Goal: Task Accomplishment & Management: Manage account settings

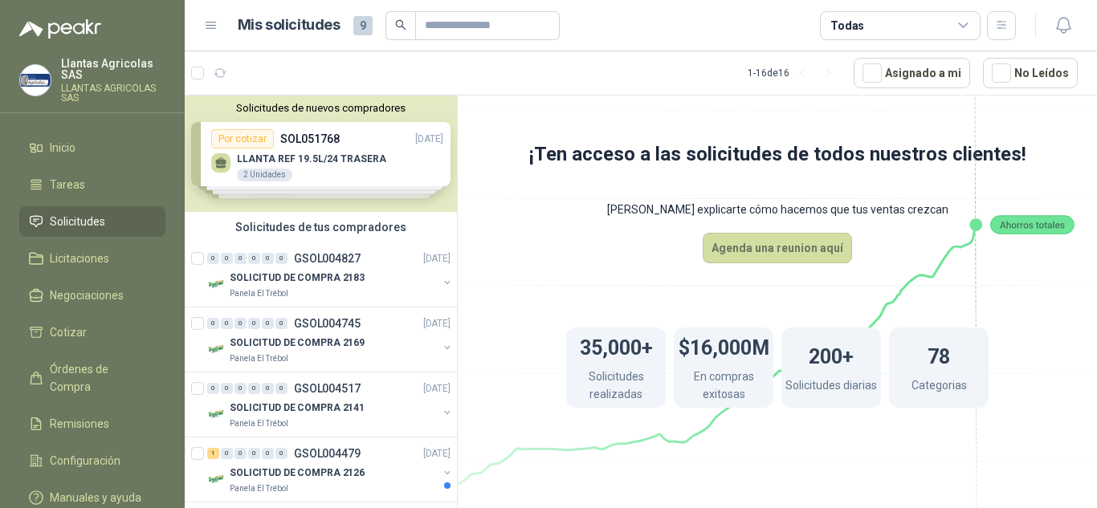
click at [246, 139] on div "Solicitudes de nuevos compradores Por cotizar SOL051768 [DATE] LLANTA REF 19.5L…" at bounding box center [321, 154] width 272 height 116
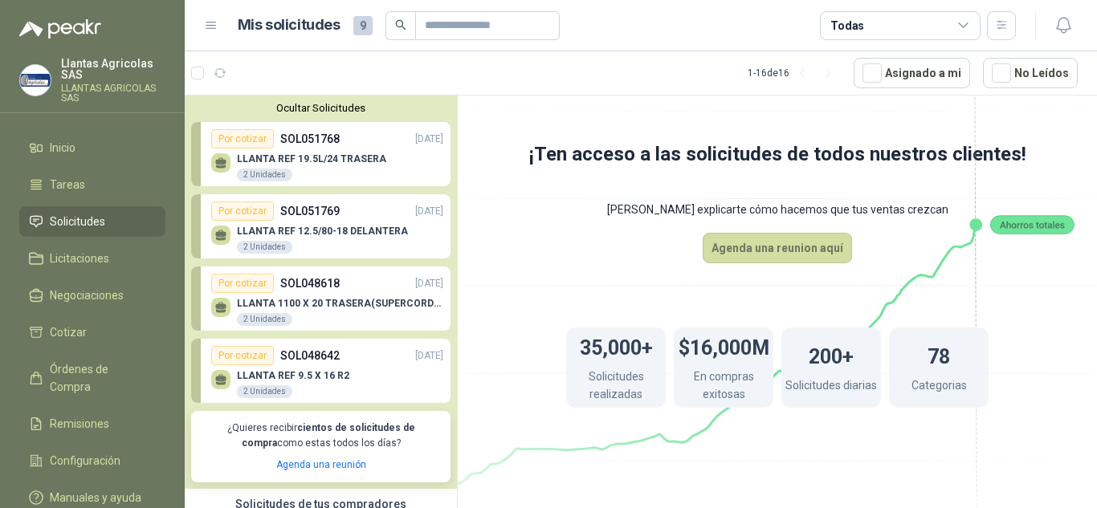
click at [239, 168] on div "LLANTA REF 19.5L/24 TRASERA 2 Unidades" at bounding box center [311, 167] width 149 height 29
click at [222, 167] on icon at bounding box center [221, 166] width 10 height 3
click at [263, 177] on div "2 Unidades" at bounding box center [264, 175] width 55 height 13
click at [193, 157] on link "Por cotizar SOL051768 [DATE] LLANTA REF 19.5L/24 TRASERA 2 Unidades" at bounding box center [320, 154] width 259 height 64
click at [254, 216] on div "Por cotizar" at bounding box center [242, 211] width 63 height 19
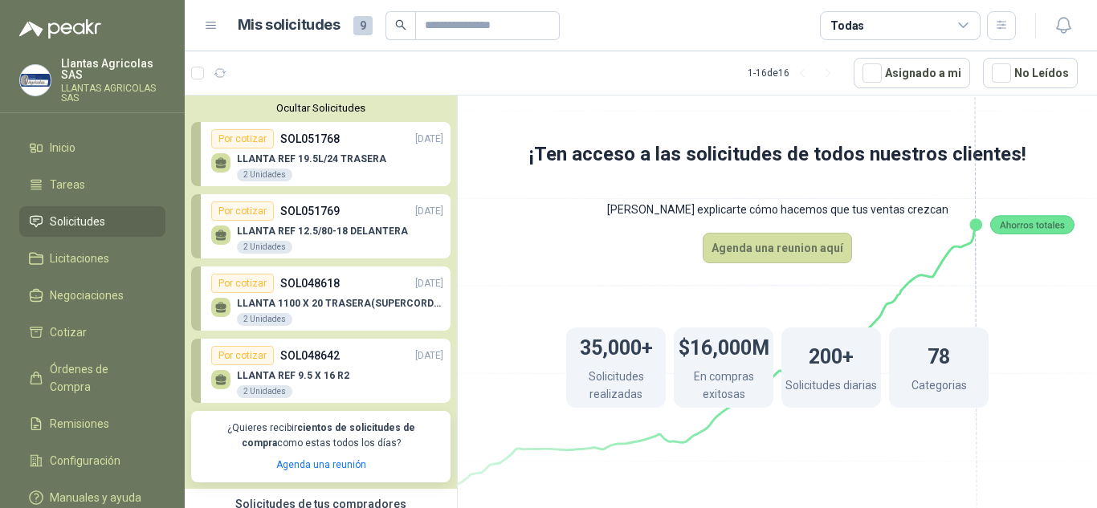
click at [222, 237] on icon at bounding box center [220, 233] width 11 height 7
click at [242, 286] on div "Por cotizar" at bounding box center [242, 283] width 63 height 19
click at [223, 308] on icon at bounding box center [220, 305] width 11 height 7
click at [259, 214] on div "Por cotizar" at bounding box center [242, 211] width 63 height 19
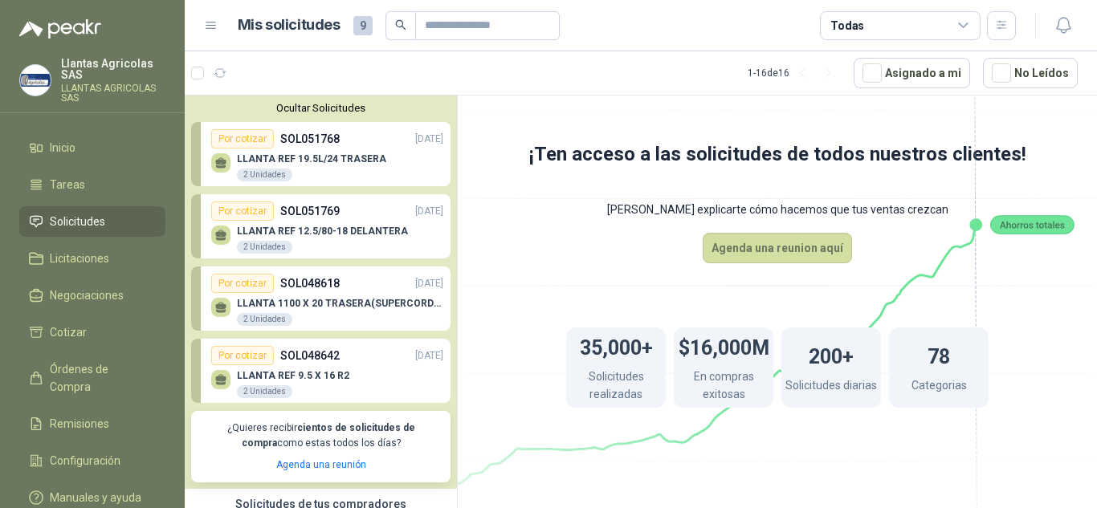
click at [242, 141] on div "Por cotizar" at bounding box center [242, 138] width 63 height 19
click at [216, 166] on icon at bounding box center [221, 166] width 10 height 3
